Goal: Transaction & Acquisition: Purchase product/service

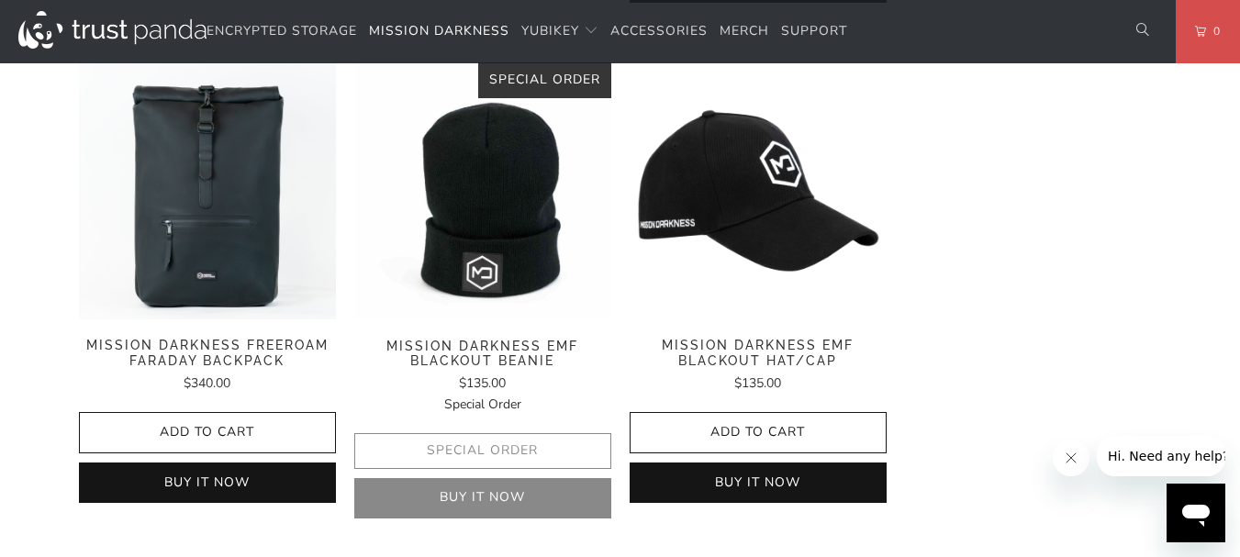
scroll to position [2938, 0]
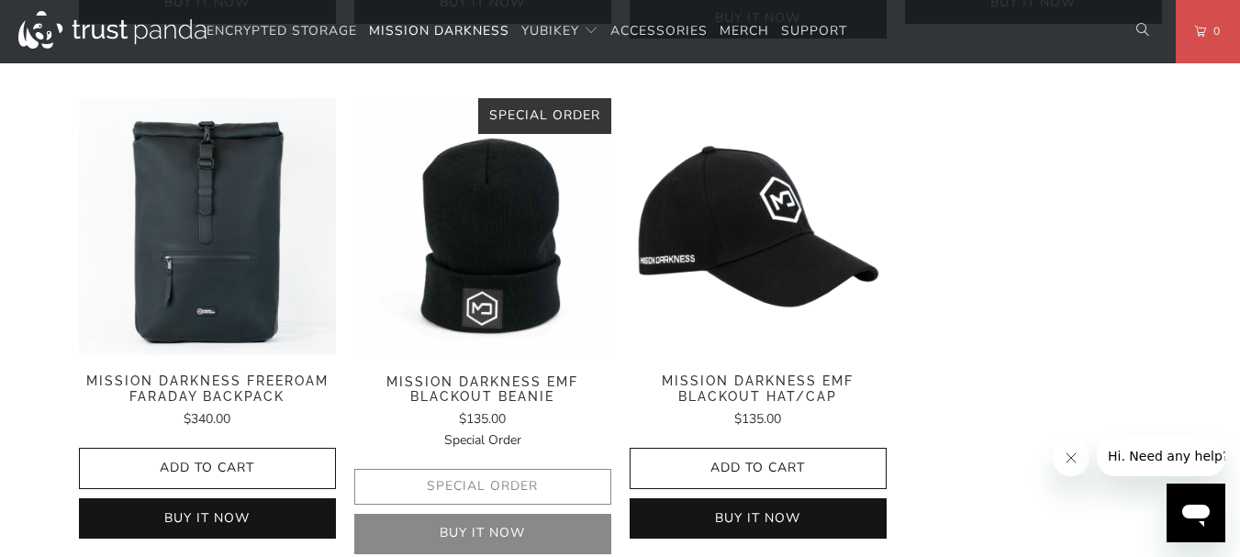
click at [772, 374] on span "Mission Darkness EMF Blackout Hat/Cap" at bounding box center [758, 389] width 257 height 31
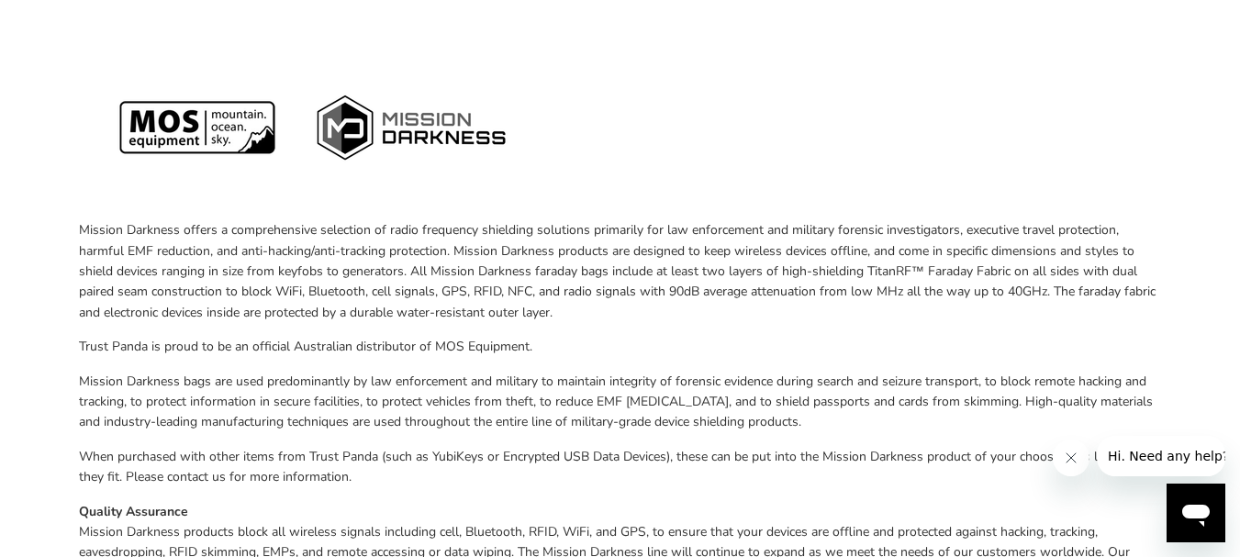
scroll to position [185, 0]
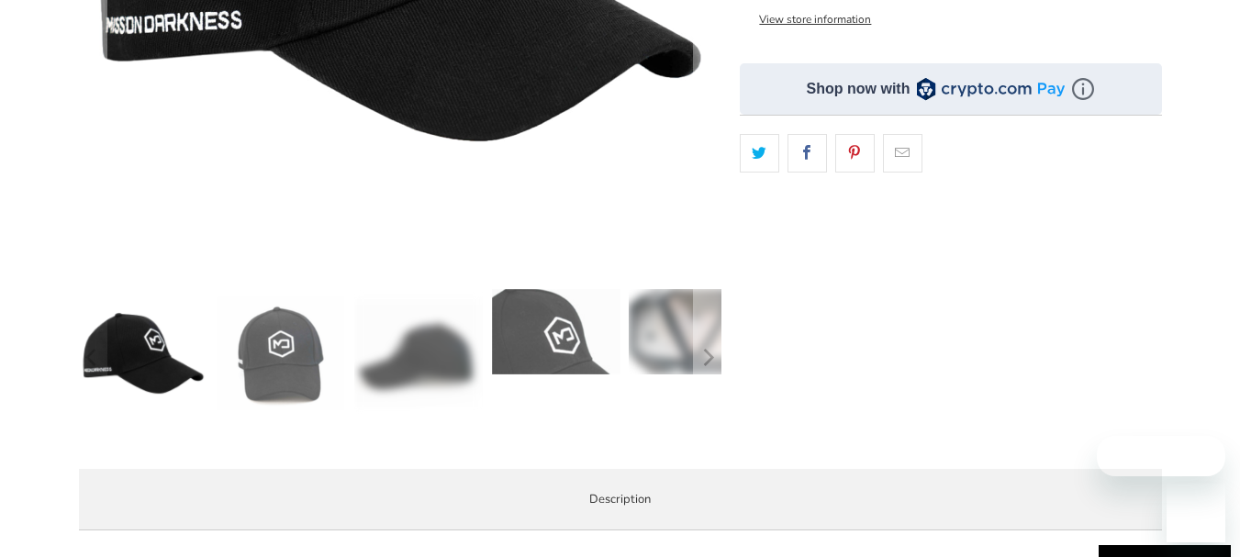
scroll to position [815, 0]
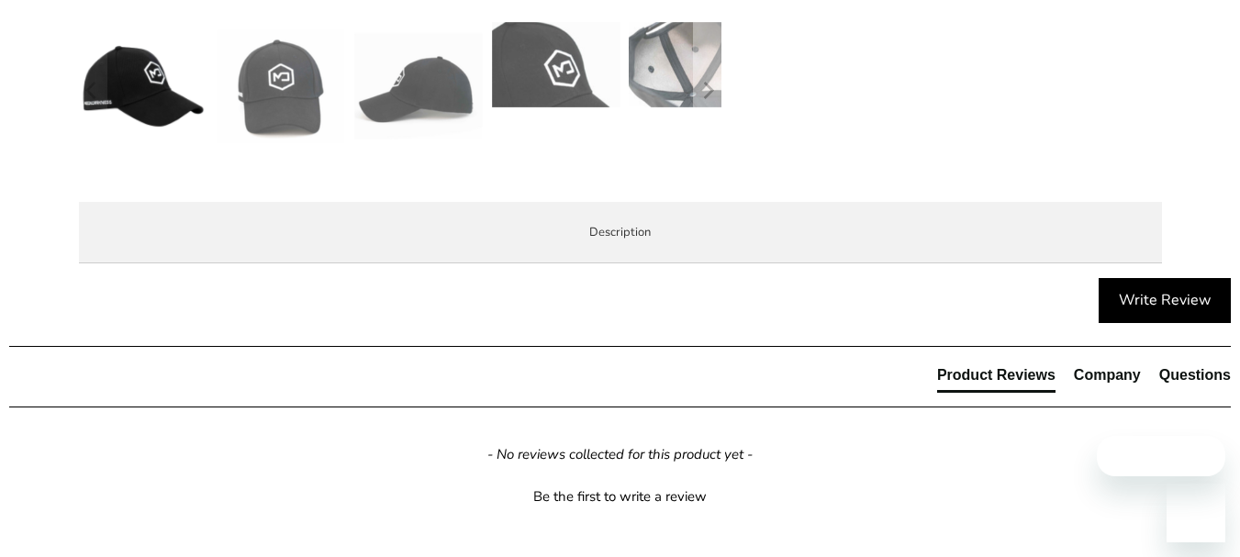
click at [1239, 203] on html "Encrypted Storage Mission Darkness YubiKey Standard FIPS HSM" at bounding box center [620, 113] width 1240 height 1856
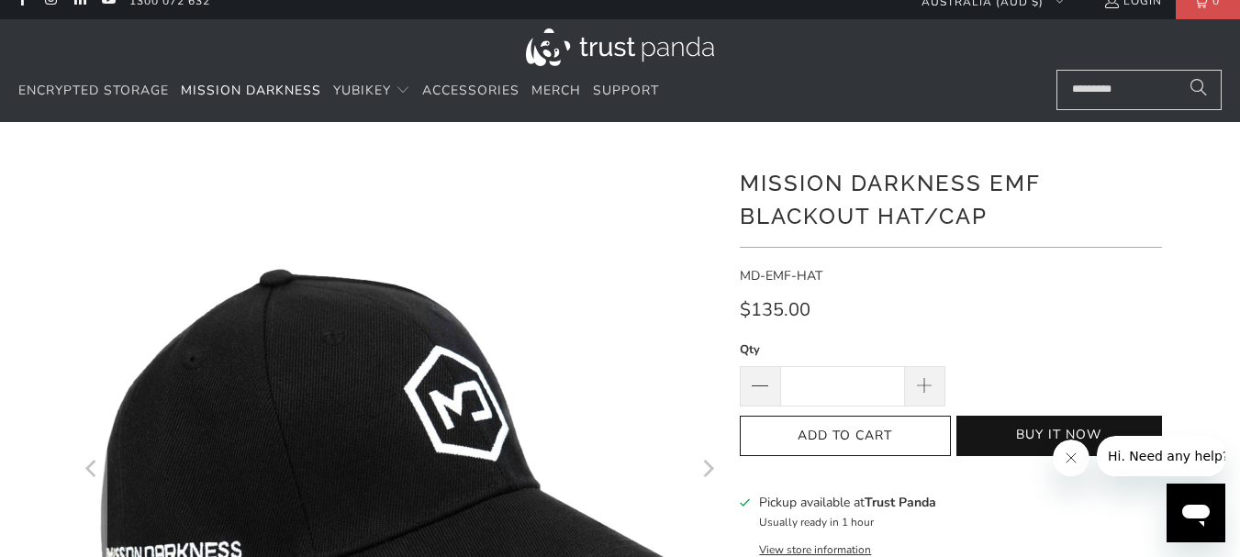
scroll to position [0, 0]
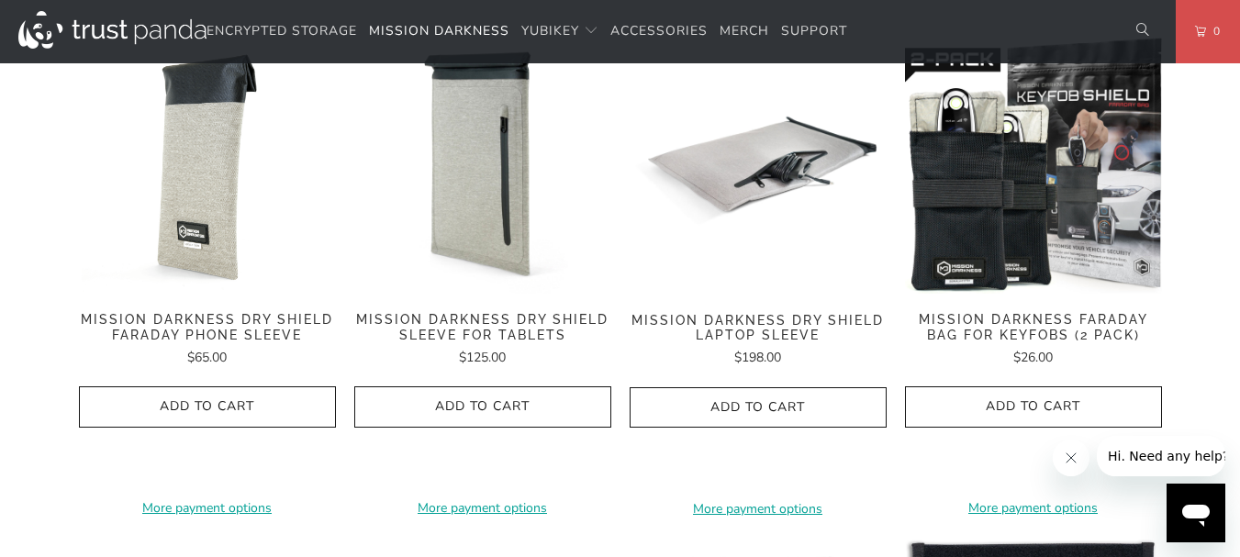
scroll to position [1012, 0]
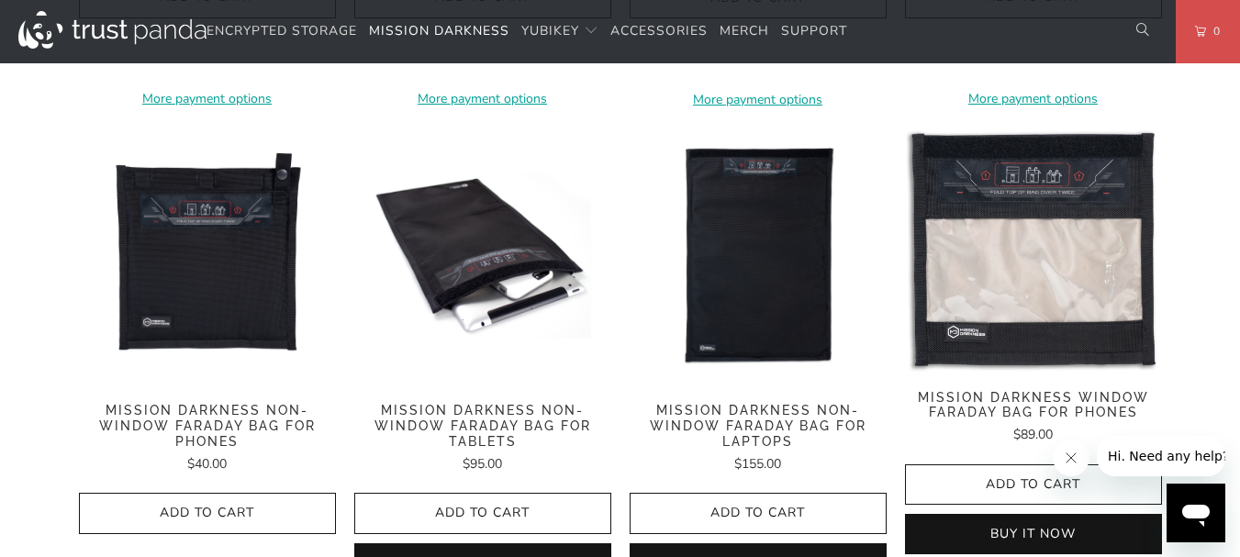
scroll to position [1380, 0]
